Goal: Transaction & Acquisition: Download file/media

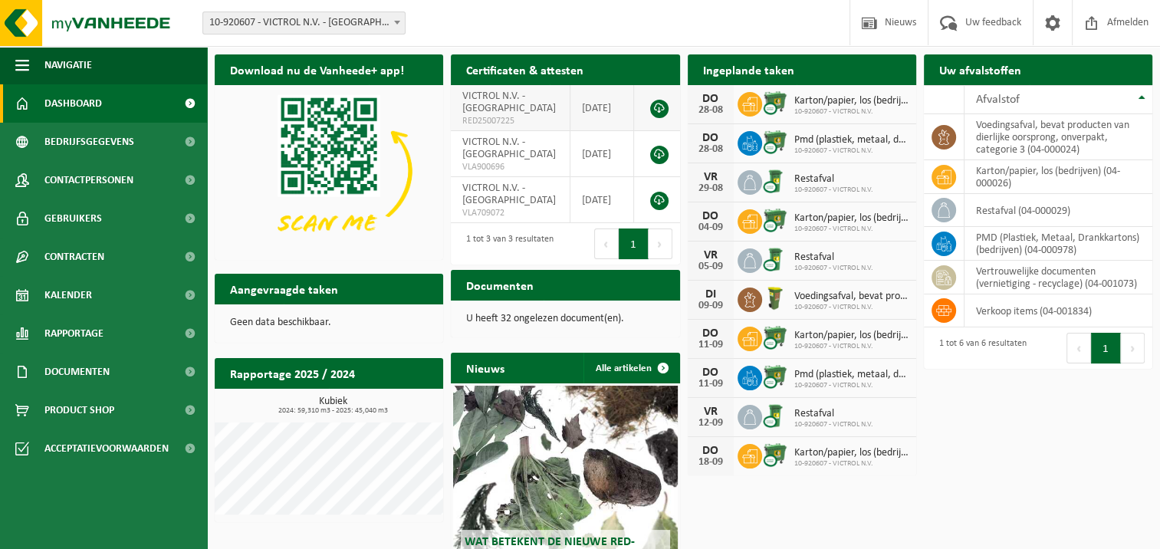
click at [657, 104] on link at bounding box center [659, 109] width 18 height 18
click at [660, 150] on link at bounding box center [659, 155] width 18 height 18
click at [654, 197] on link at bounding box center [659, 201] width 18 height 18
click at [76, 376] on span "Documenten" at bounding box center [76, 372] width 65 height 38
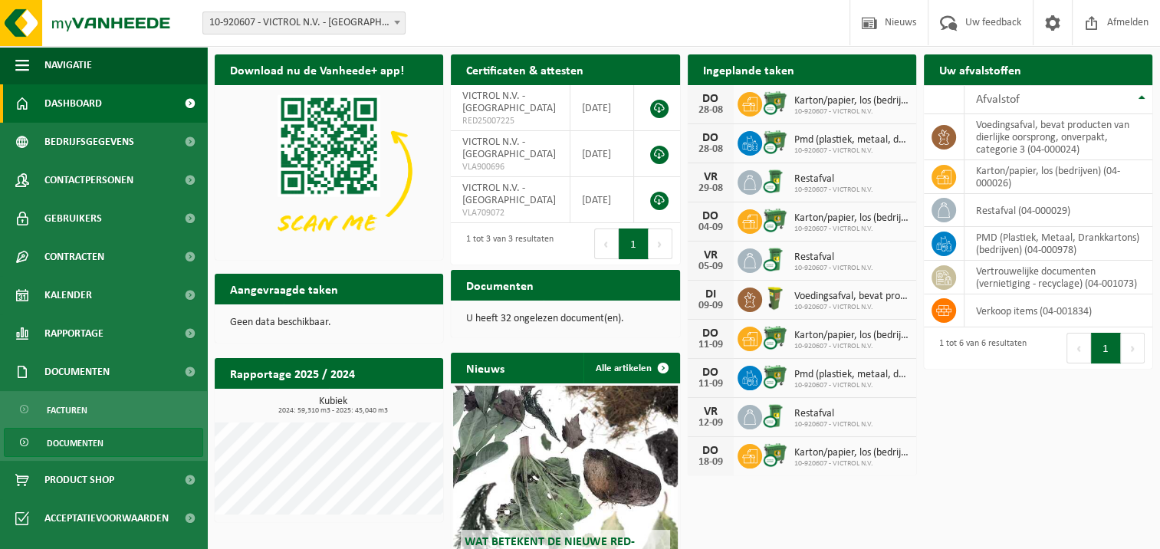
click at [67, 442] on span "Documenten" at bounding box center [75, 443] width 57 height 29
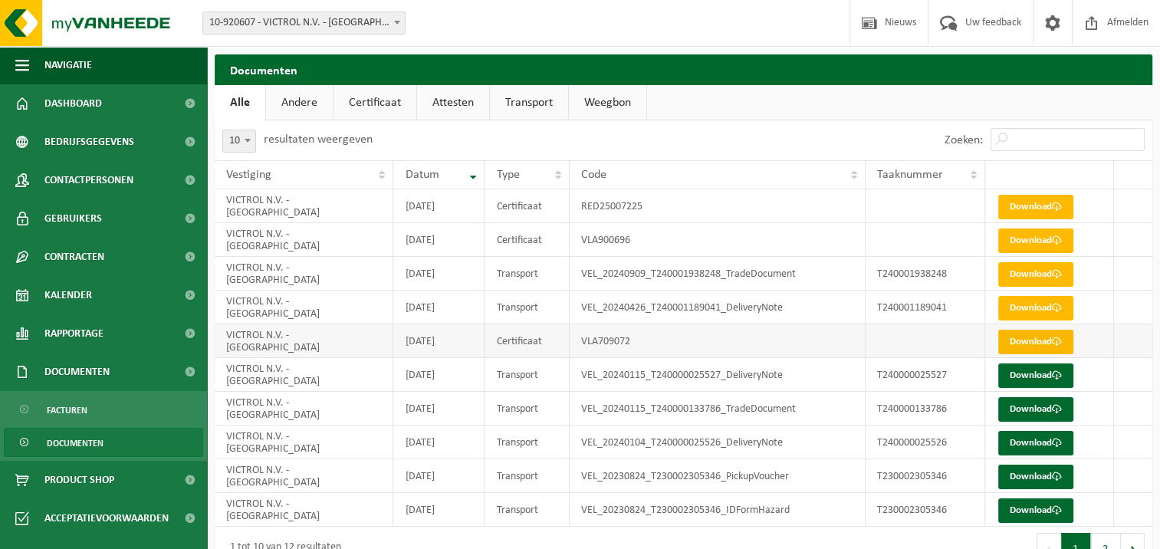
click at [1037, 341] on link "Download" at bounding box center [1036, 342] width 75 height 25
click at [1122, 347] on td at bounding box center [1133, 341] width 38 height 34
click at [1032, 341] on link "Download" at bounding box center [1036, 342] width 75 height 25
click at [1101, 344] on td "Download" at bounding box center [1051, 341] width 130 height 34
click at [1022, 341] on link "Download" at bounding box center [1036, 342] width 75 height 25
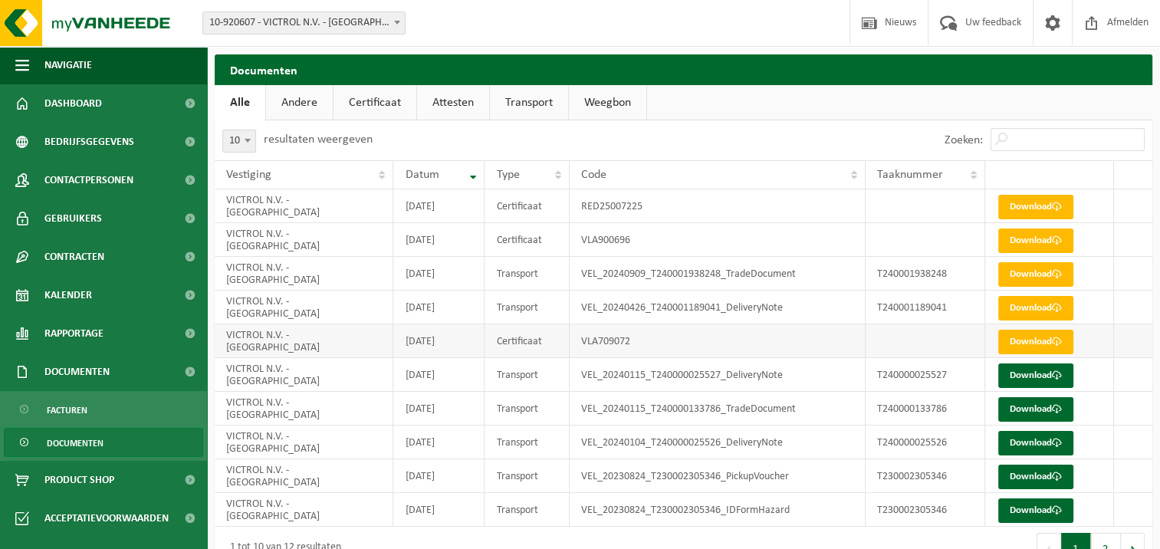
click at [1101, 337] on td "Download" at bounding box center [1051, 341] width 130 height 34
click at [1025, 341] on link "Download" at bounding box center [1036, 342] width 75 height 25
click at [1101, 328] on td "Download" at bounding box center [1051, 341] width 130 height 34
click at [1029, 206] on link "Download" at bounding box center [1036, 207] width 75 height 25
click at [1029, 241] on link "Download" at bounding box center [1036, 241] width 75 height 25
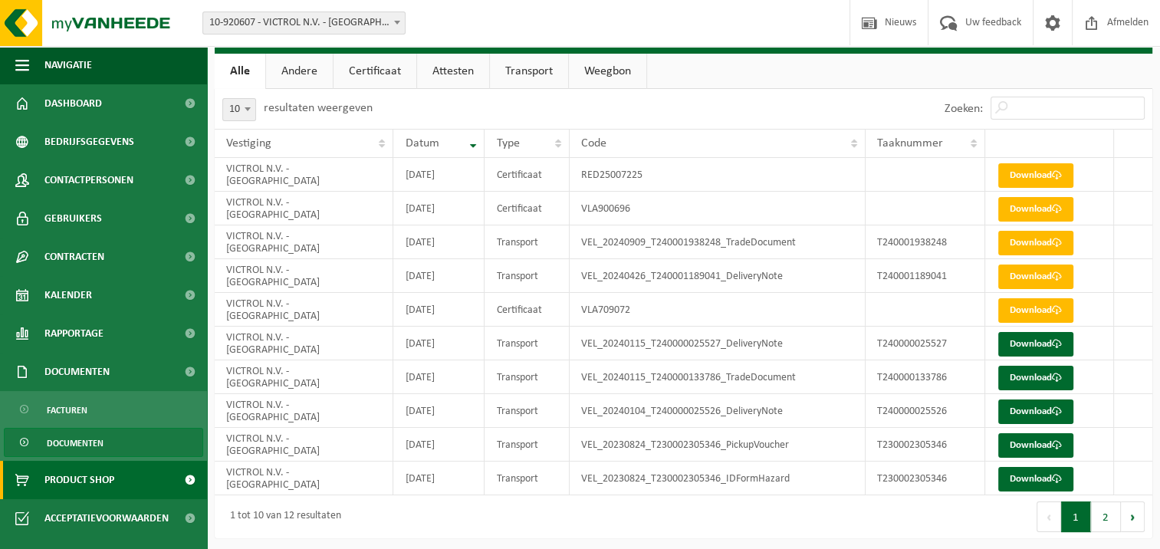
scroll to position [34, 0]
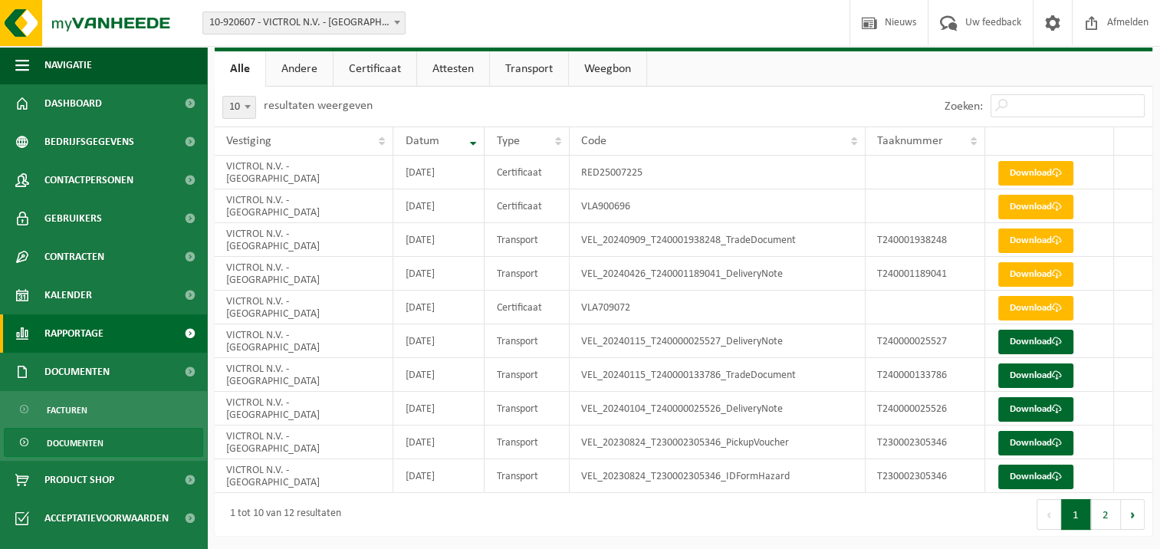
click at [64, 337] on span "Rapportage" at bounding box center [73, 333] width 59 height 38
